Goal: Obtain resource: Obtain resource

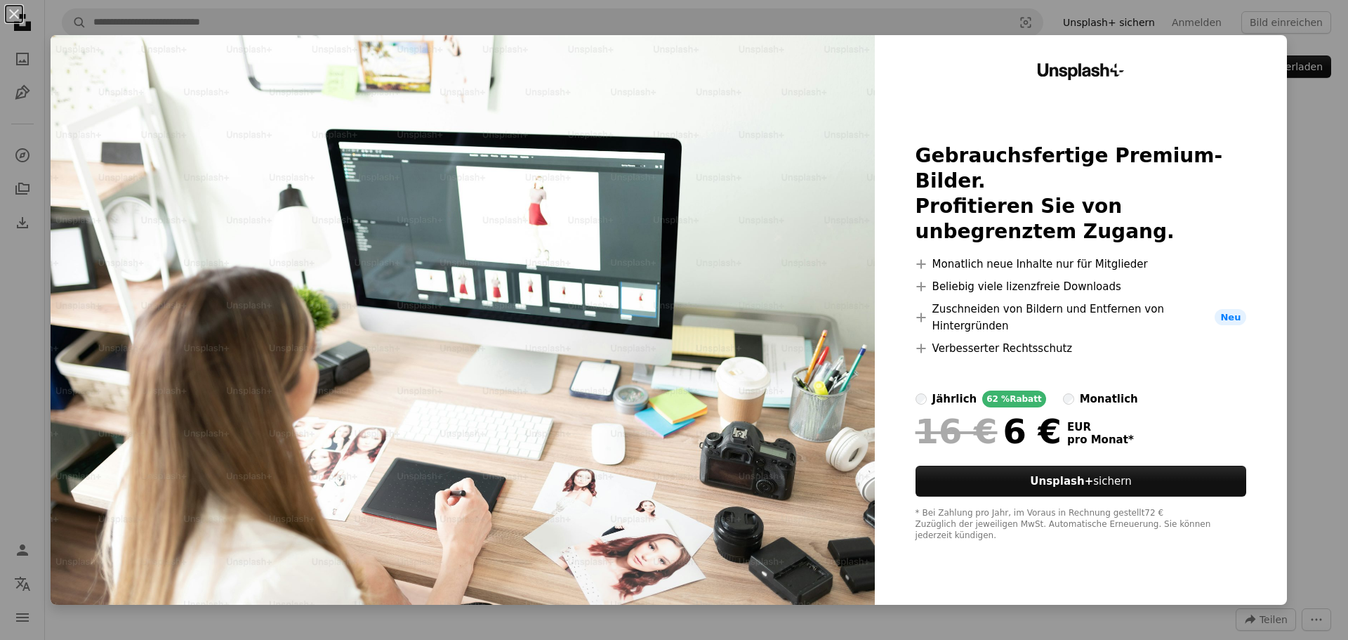
click at [1303, 286] on div "An X shape Unsplash+ Gebrauchsfertige Premium-Bilder. Profitieren Sie von unbeg…" at bounding box center [674, 320] width 1348 height 640
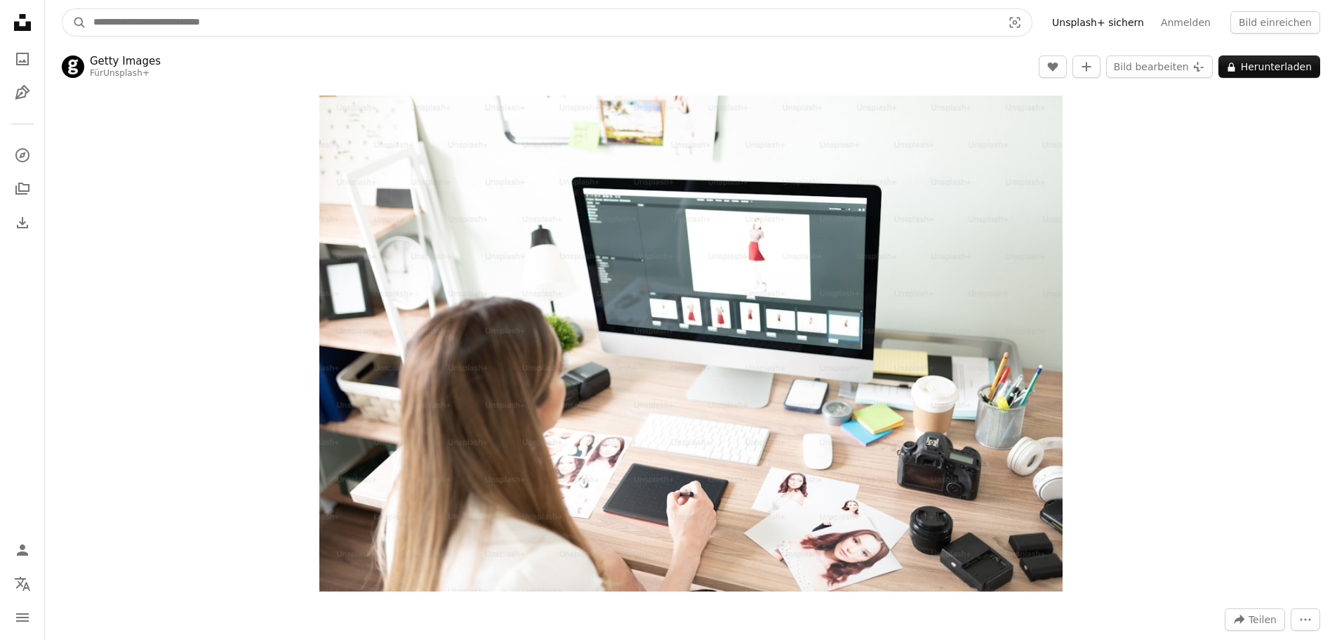
click at [180, 21] on input "Finden Sie Bildmaterial auf der ganzen Webseite" at bounding box center [542, 22] width 912 height 27
type input "*********"
click at [62, 9] on button "A magnifying glass" at bounding box center [74, 22] width 24 height 27
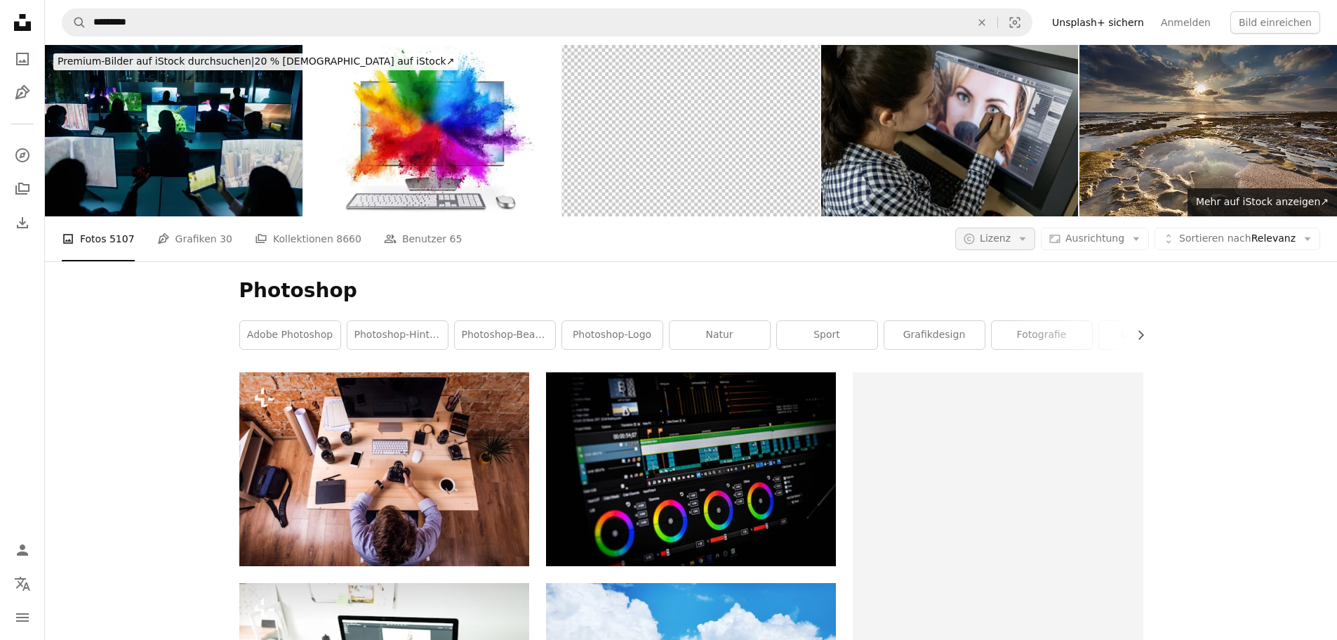
click at [1011, 233] on span "Lizenz" at bounding box center [995, 237] width 31 height 11
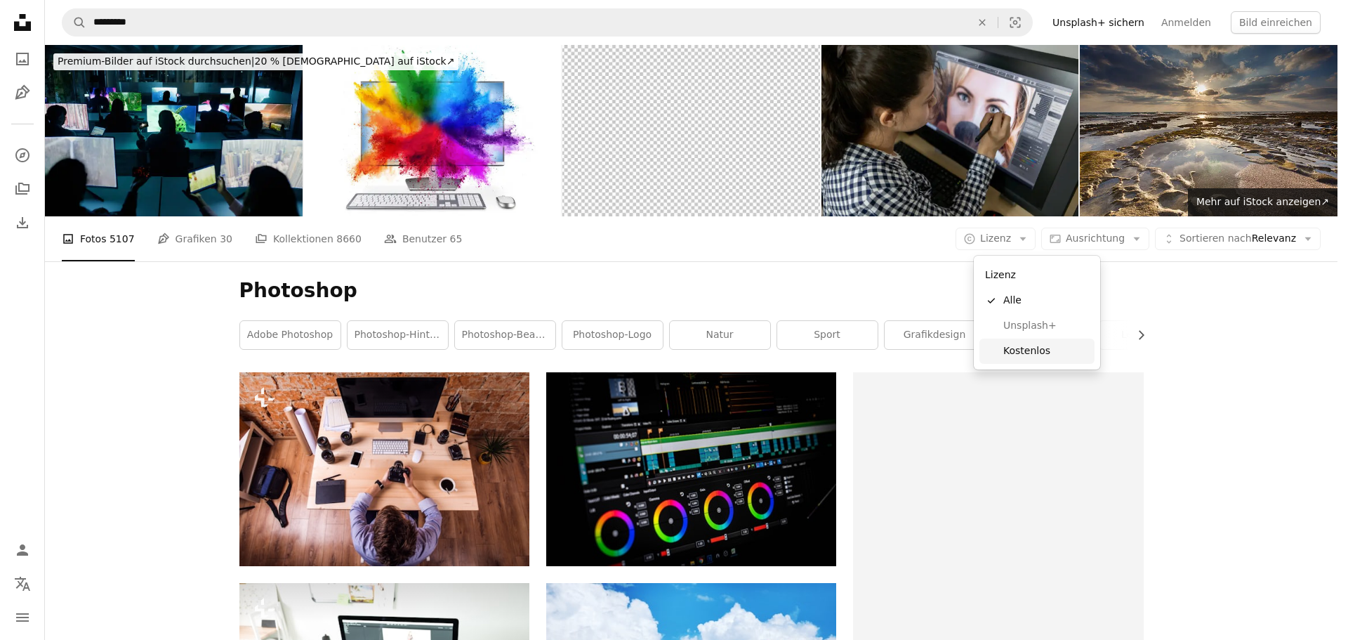
click at [1014, 346] on span "Kostenlos" at bounding box center [1046, 351] width 86 height 14
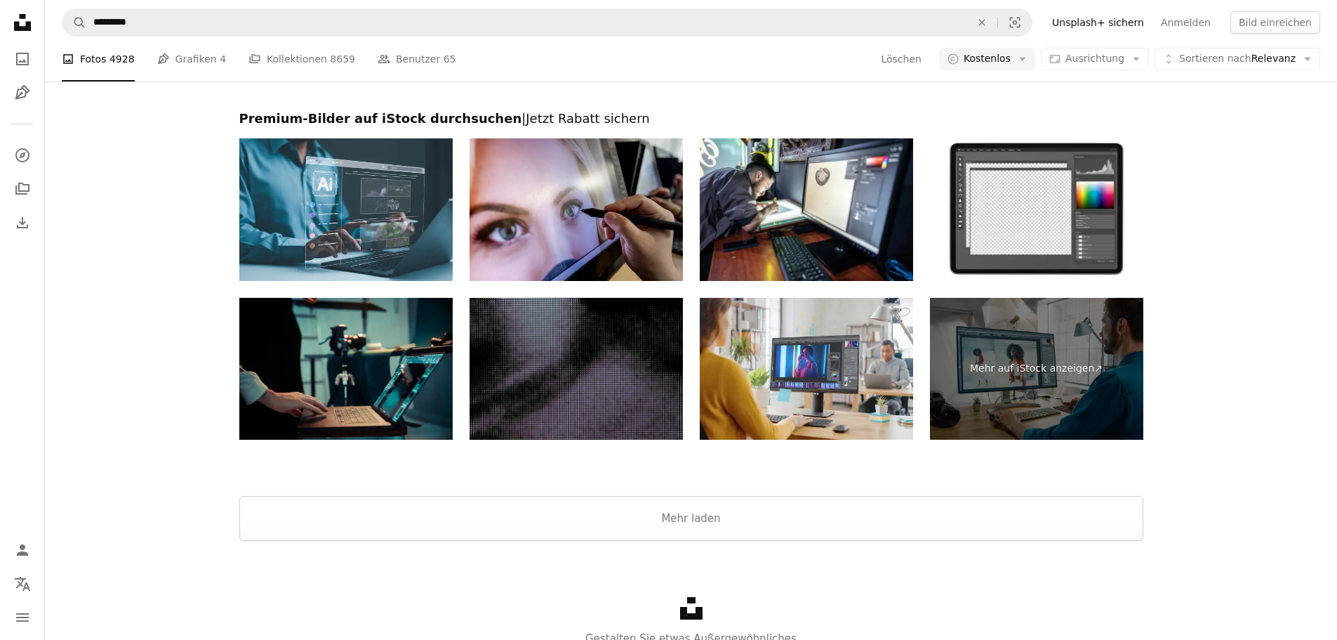
scroll to position [3568, 0]
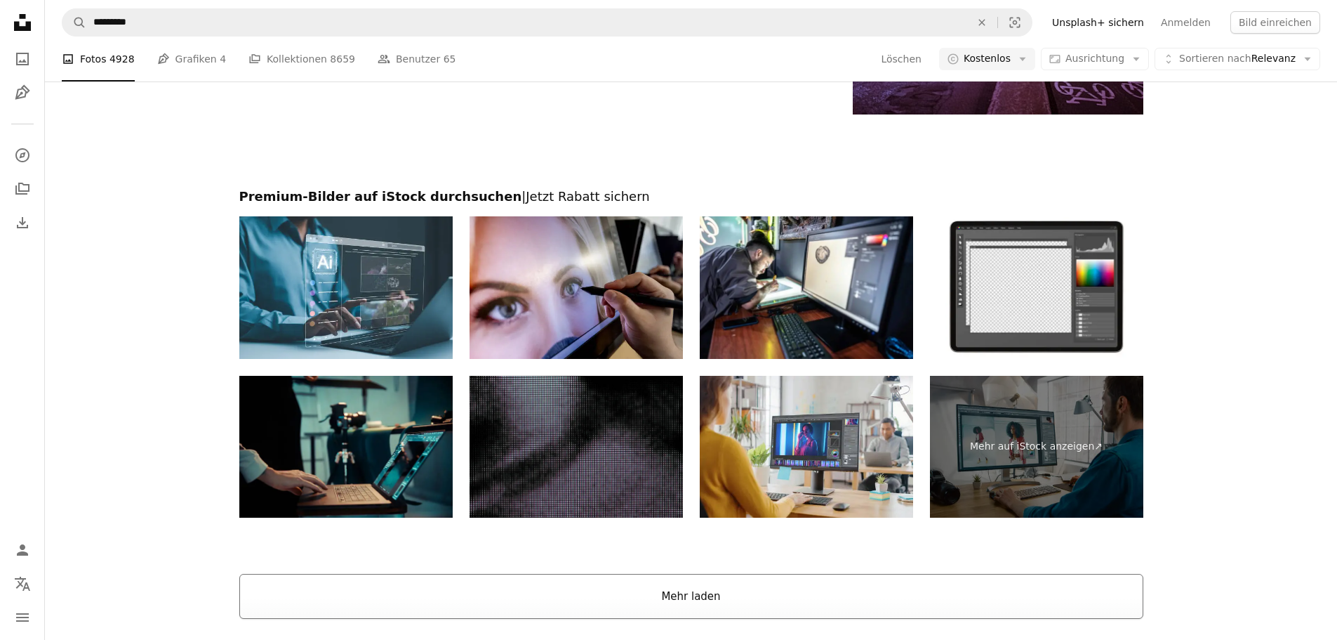
click at [684, 600] on button "Mehr laden" at bounding box center [691, 596] width 904 height 45
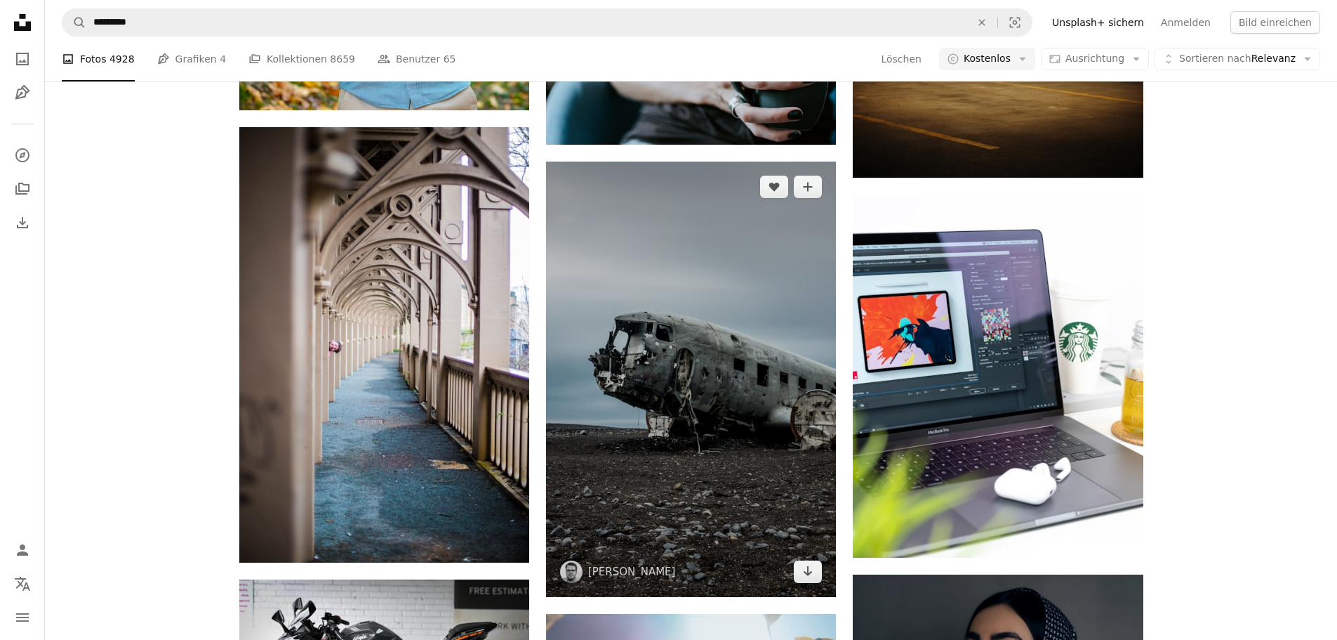
scroll to position [5604, 0]
